Goal: Participate in discussion: Engage in conversation with other users on a specific topic

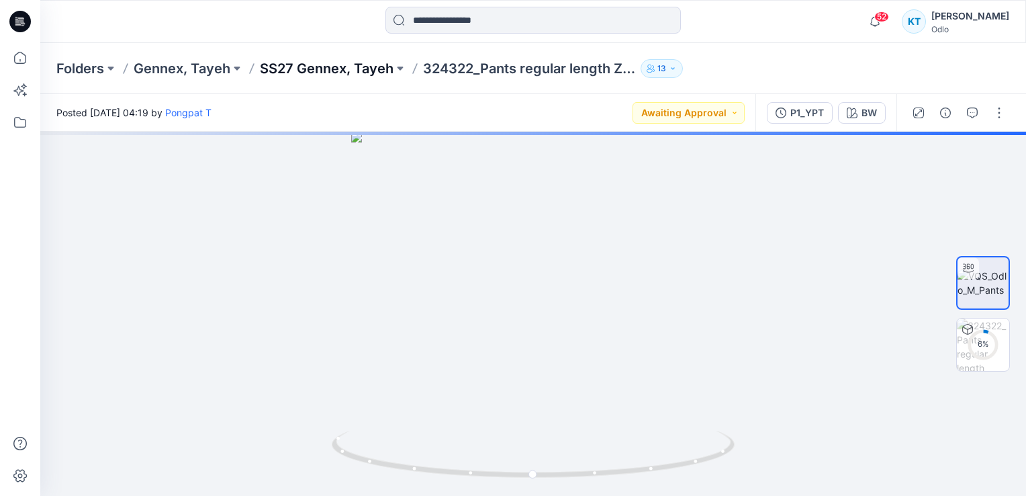
click at [316, 70] on p "SS27 Gennex, Tayeh" at bounding box center [327, 68] width 134 height 19
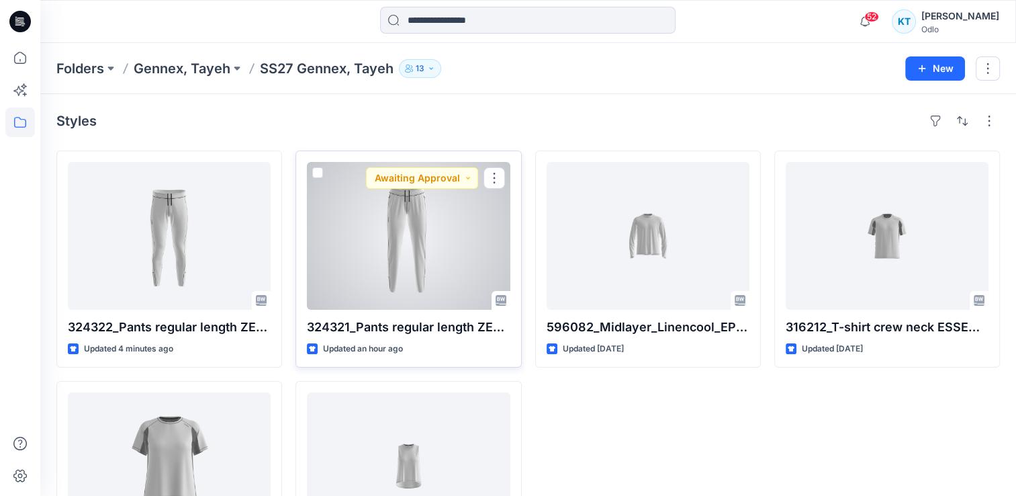
click at [385, 219] on div at bounding box center [408, 236] width 203 height 148
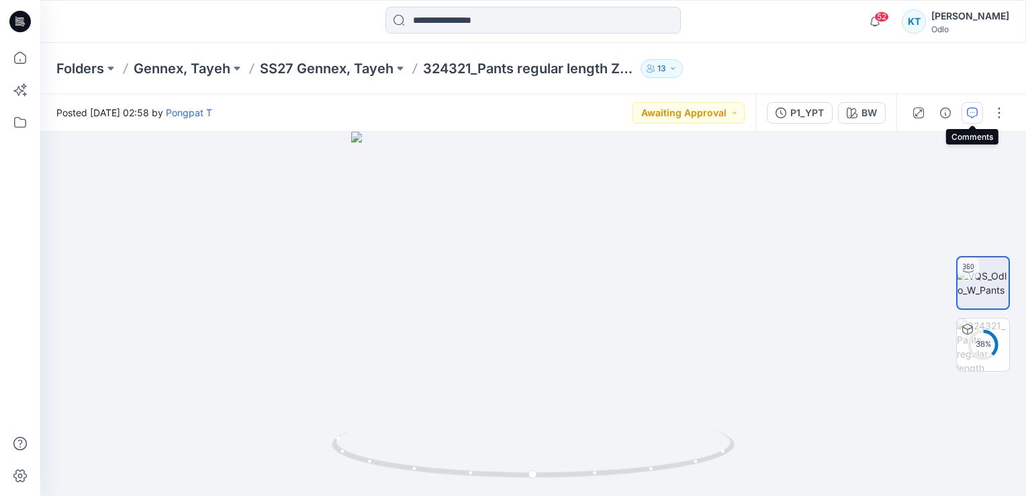
click at [968, 113] on icon "button" at bounding box center [972, 112] width 11 height 11
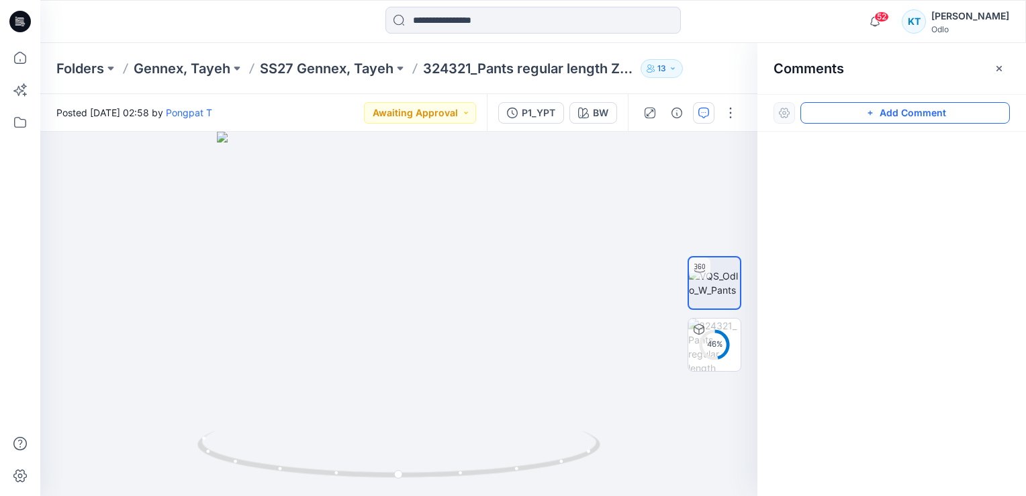
click at [919, 108] on button "Add Comment" at bounding box center [904, 112] width 209 height 21
click at [921, 113] on button "Click on the style to leave a comment" at bounding box center [904, 112] width 209 height 21
click at [870, 109] on button "Click on the style to leave a comment" at bounding box center [904, 112] width 209 height 21
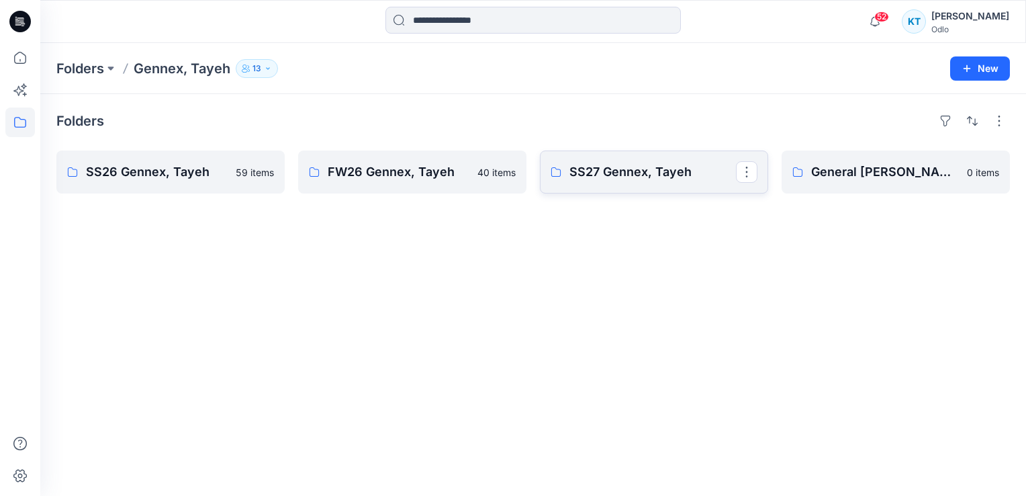
click at [583, 170] on p "SS27 Gennex, Tayeh" at bounding box center [652, 171] width 167 height 19
